Goal: Transaction & Acquisition: Purchase product/service

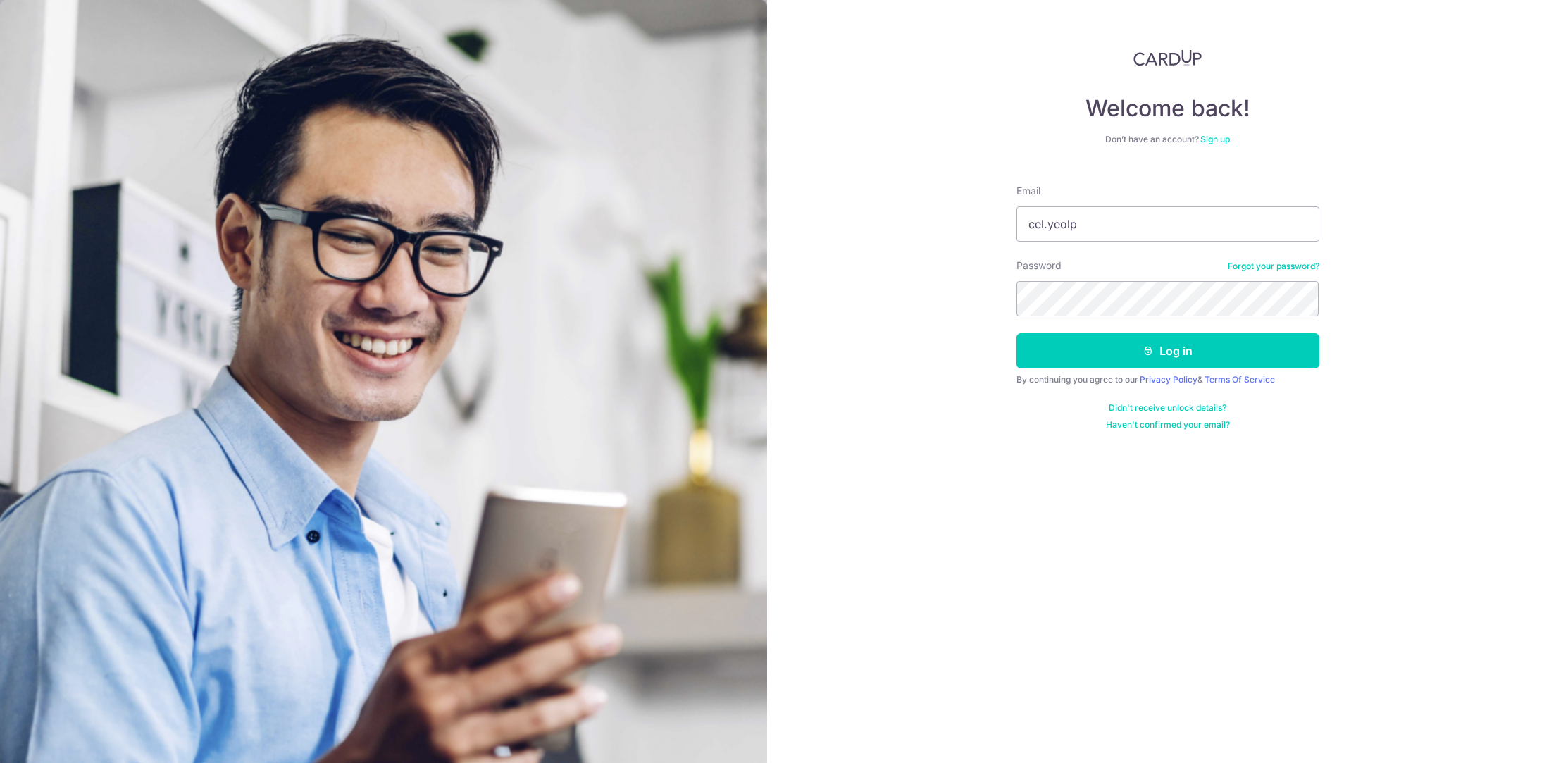
type input "[EMAIL_ADDRESS][DOMAIN_NAME]"
click at [1016, 333] on button "Log in" at bounding box center [1167, 351] width 303 height 35
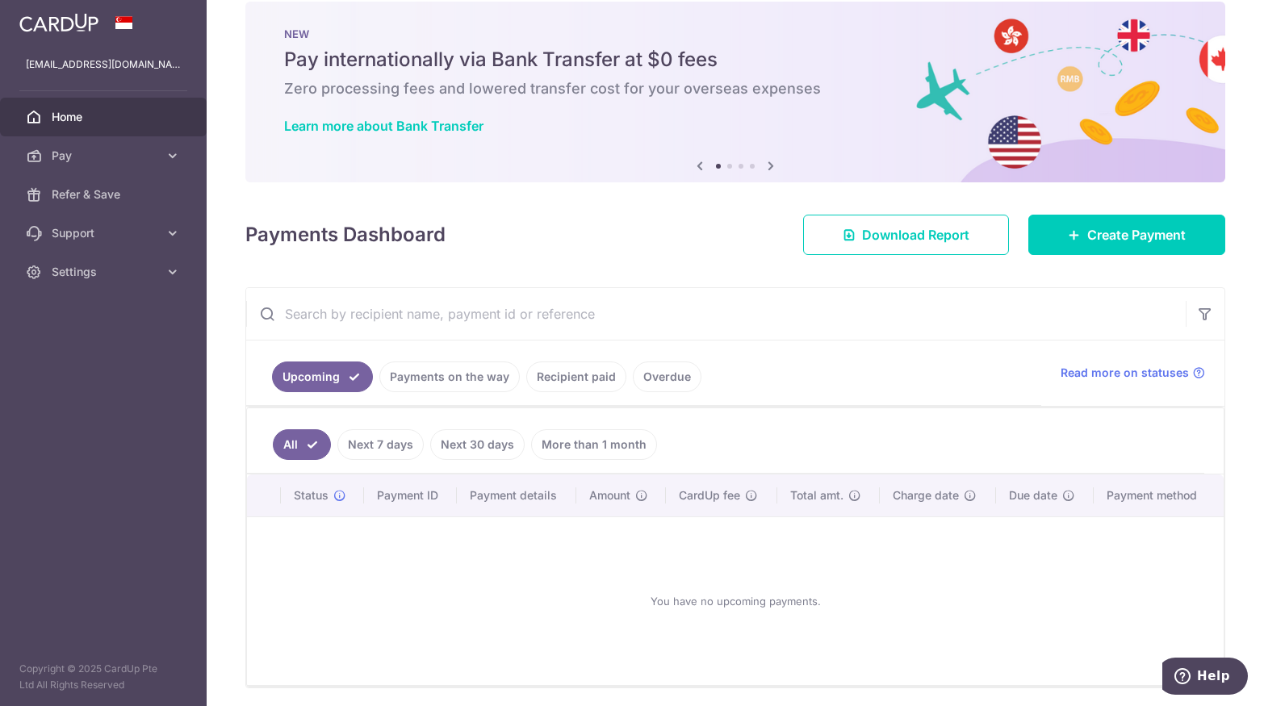
scroll to position [25, 0]
click at [600, 375] on link "Recipient paid" at bounding box center [576, 376] width 100 height 31
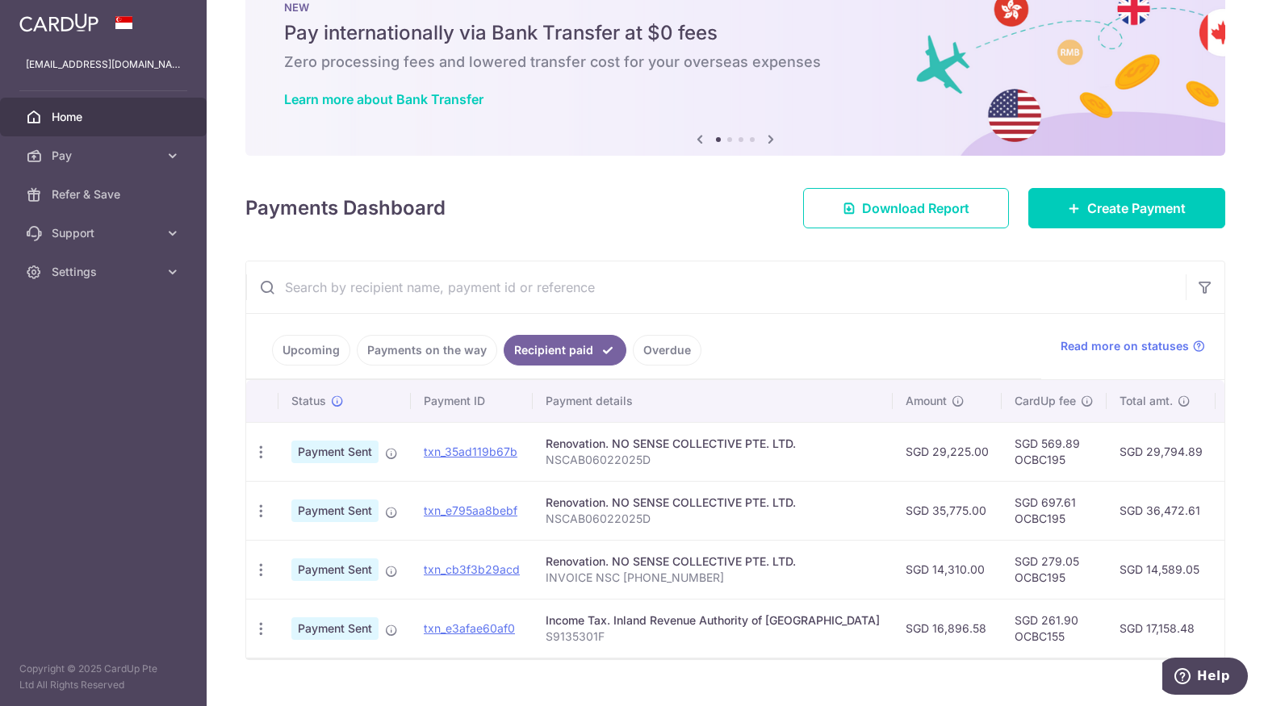
scroll to position [77, 0]
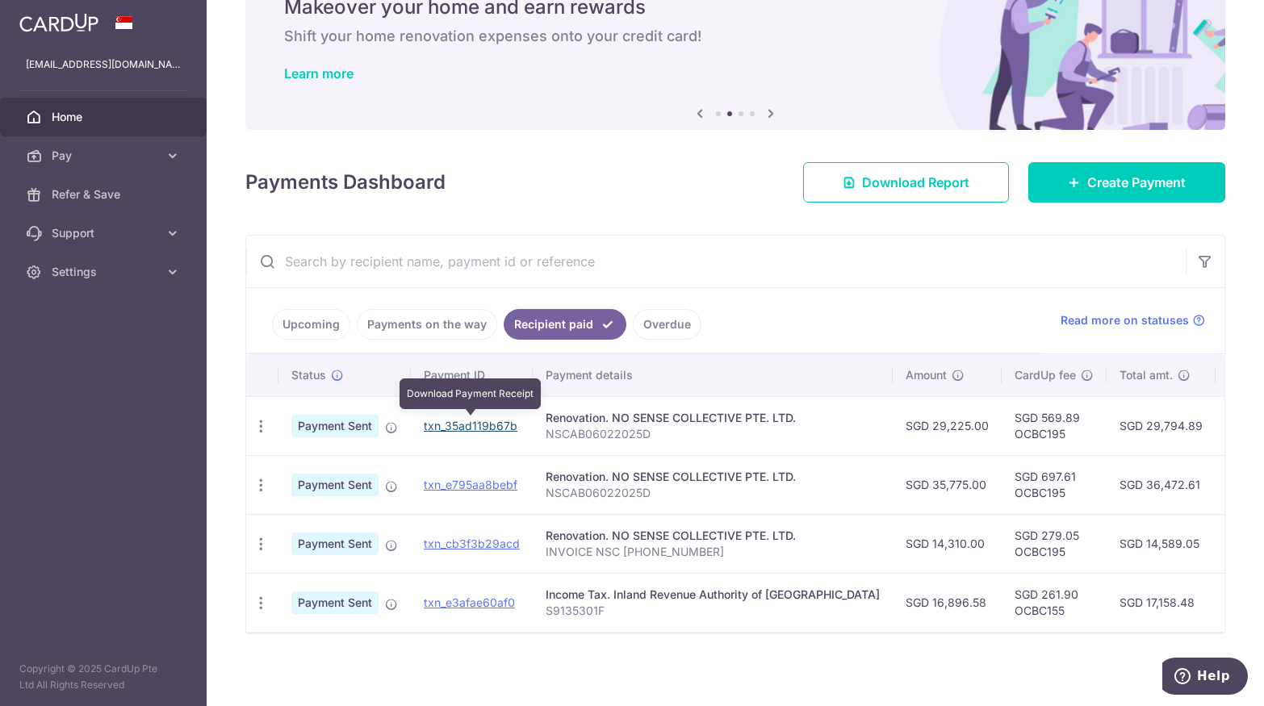
click at [499, 421] on link "txn_35ad119b67b" at bounding box center [471, 426] width 94 height 14
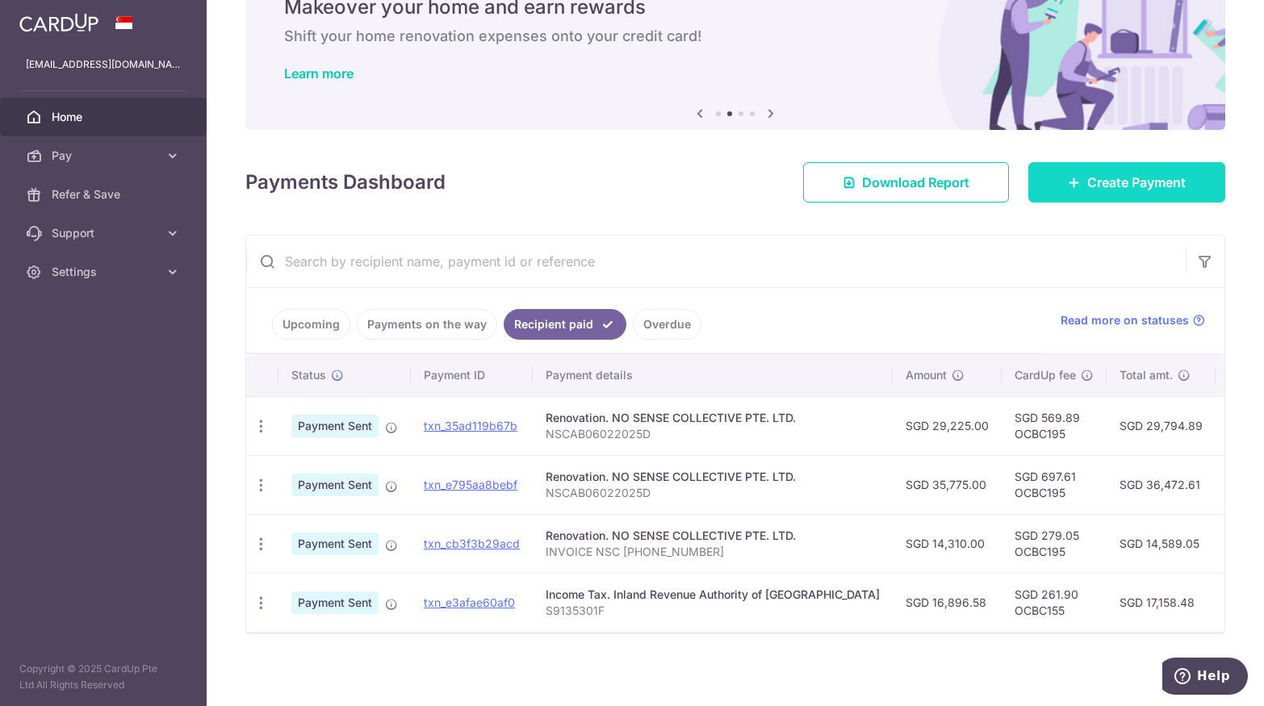
click at [1093, 192] on link "Create Payment" at bounding box center [1126, 182] width 197 height 40
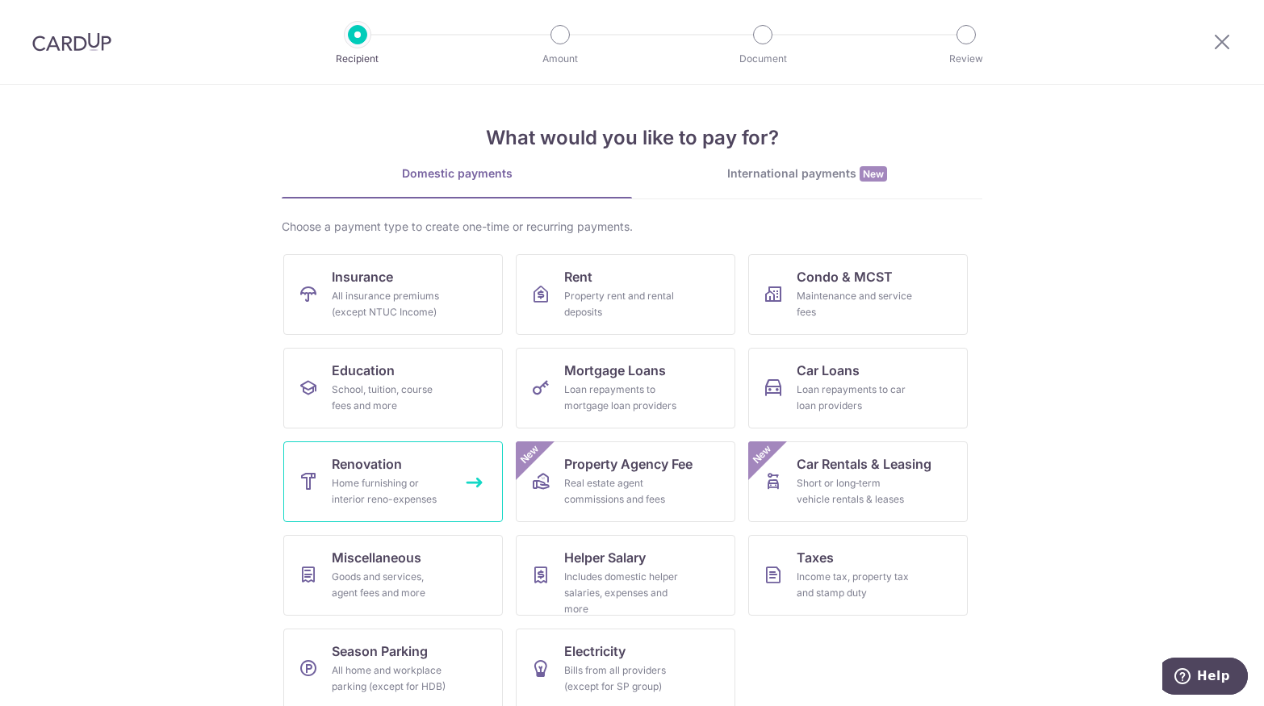
click at [404, 499] on div "Home furnishing or interior reno-expenses" at bounding box center [390, 491] width 116 height 32
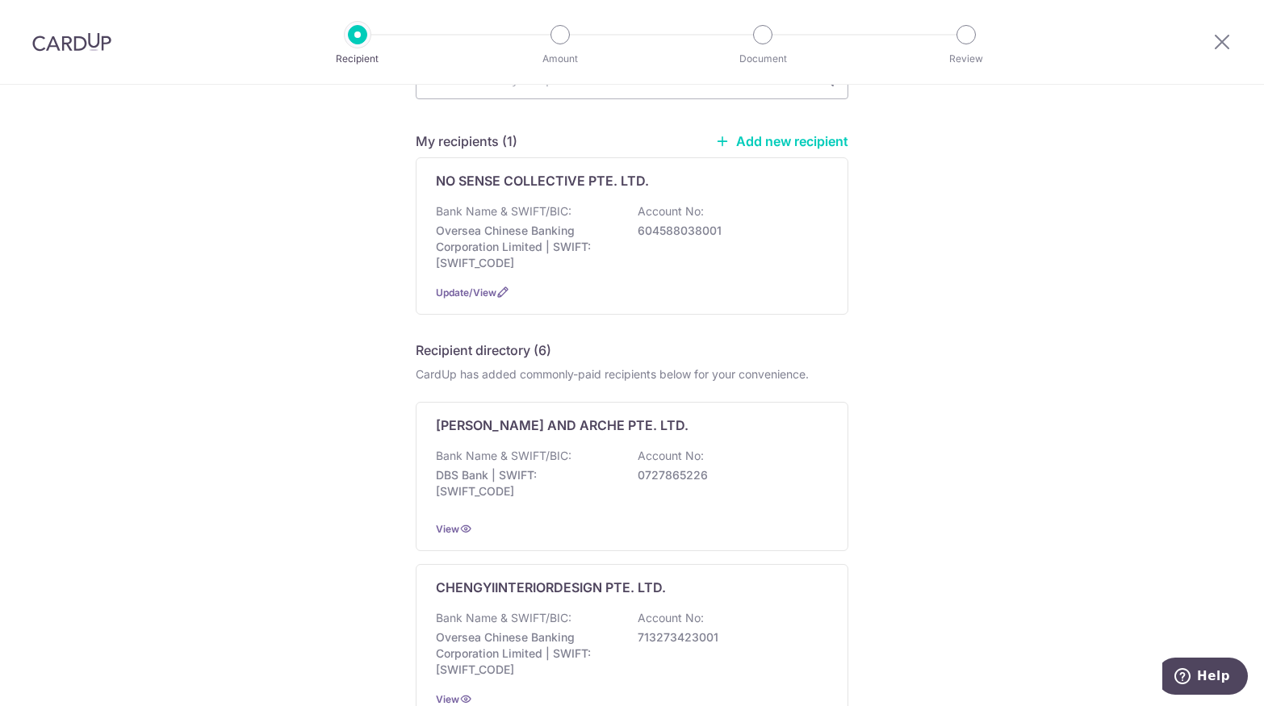
scroll to position [110, 0]
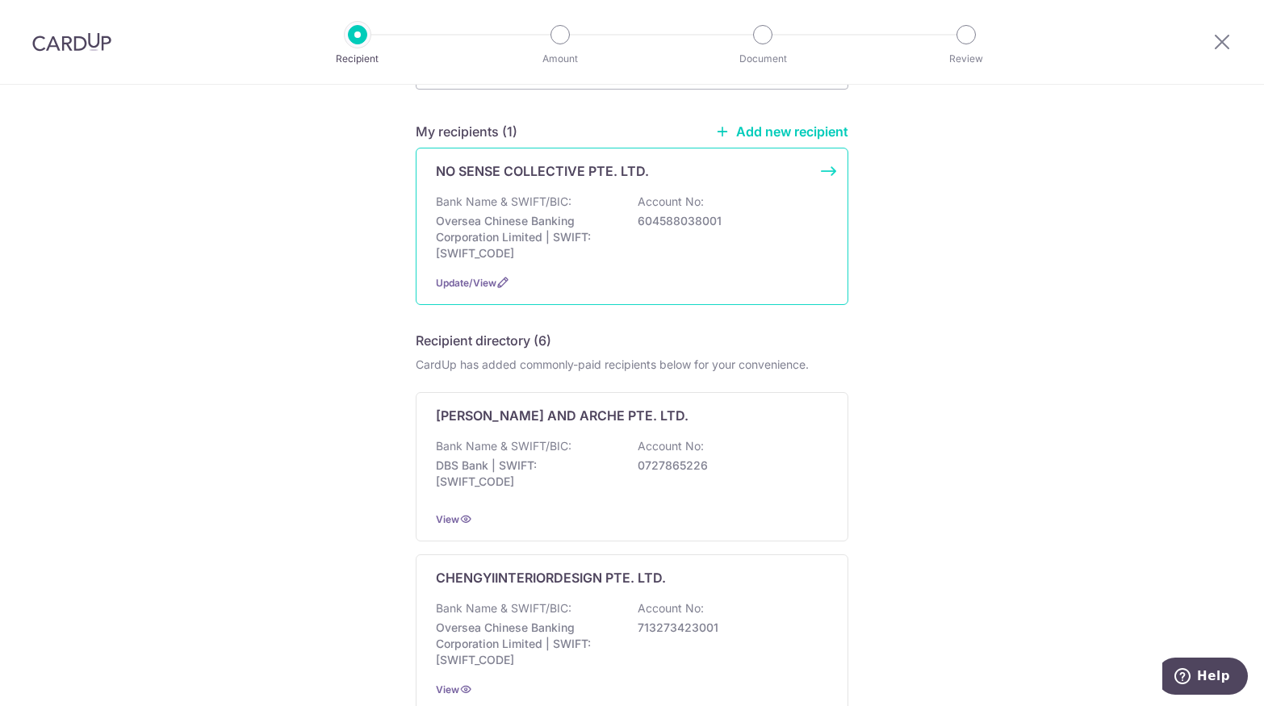
click at [538, 233] on p "Oversea Chinese Banking Corporation Limited | SWIFT: OCBCSGSGXXX" at bounding box center [526, 237] width 181 height 48
